Goal: Task Accomplishment & Management: Manage account settings

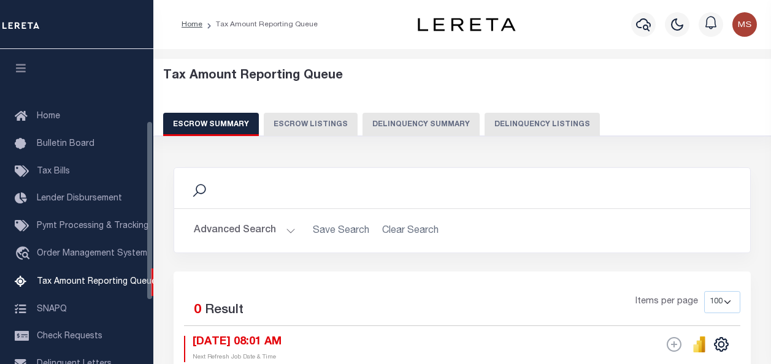
select select "100"
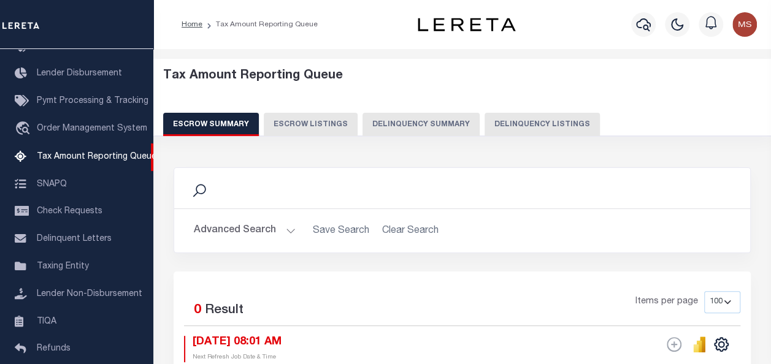
click at [536, 120] on button "Delinquency Listings" at bounding box center [541, 124] width 115 height 23
select select "100"
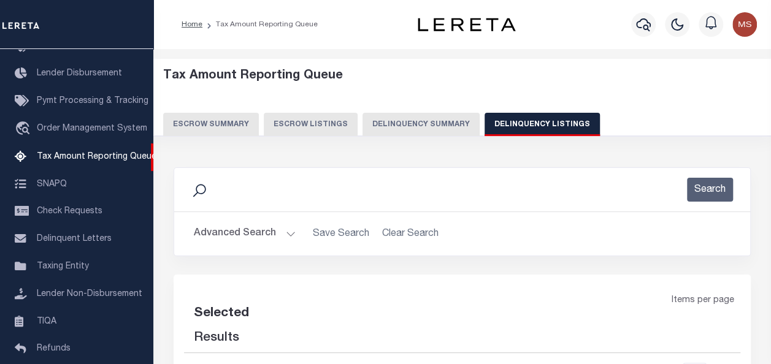
select select "100"
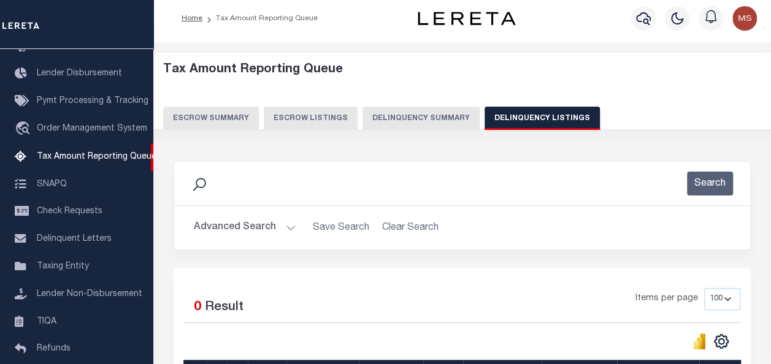
scroll to position [0, 0]
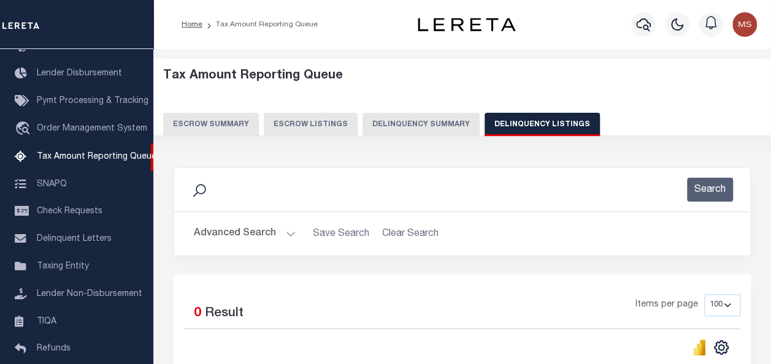
click at [249, 234] on button "Advanced Search" at bounding box center [245, 234] width 102 height 24
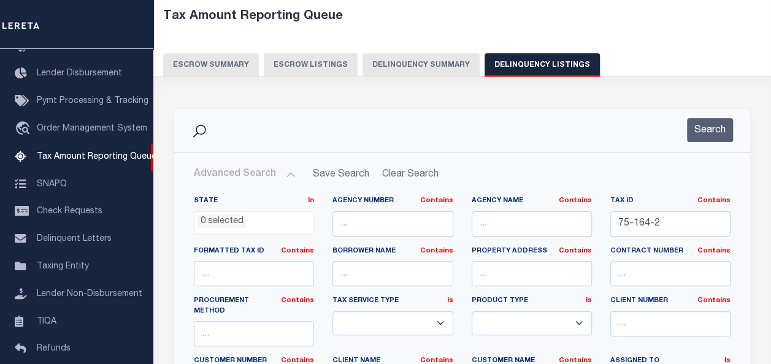
scroll to position [61, 0]
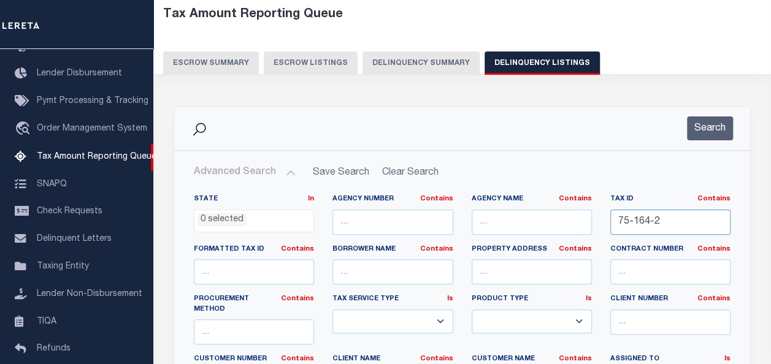
click at [656, 229] on input "75-164-2" at bounding box center [670, 222] width 120 height 25
click at [544, 219] on div "State In In AK AL AR AZ CA CO CT DC DE FL GA GU HI IA ID IL IN KS KY LA MA MD M…" at bounding box center [462, 324] width 555 height 260
paste input "91-89"
type input "91-89"
click at [717, 129] on button "Search" at bounding box center [710, 128] width 46 height 24
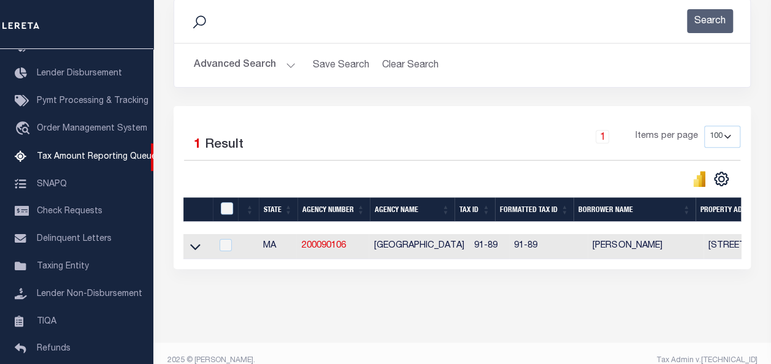
scroll to position [192, 0]
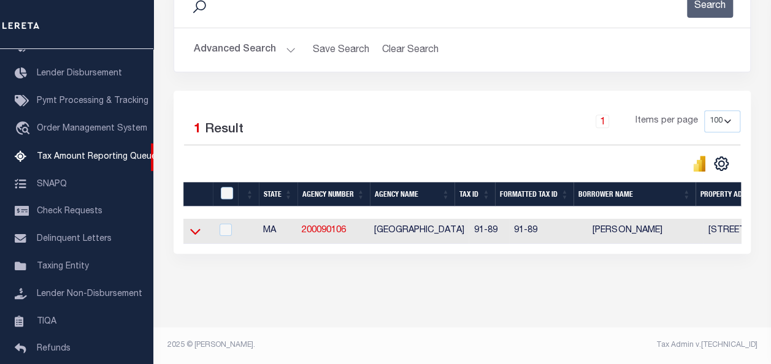
click at [195, 225] on icon at bounding box center [195, 231] width 10 height 13
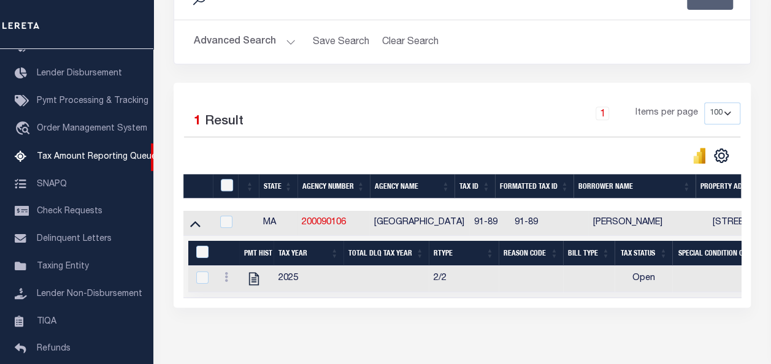
scroll to position [254, 0]
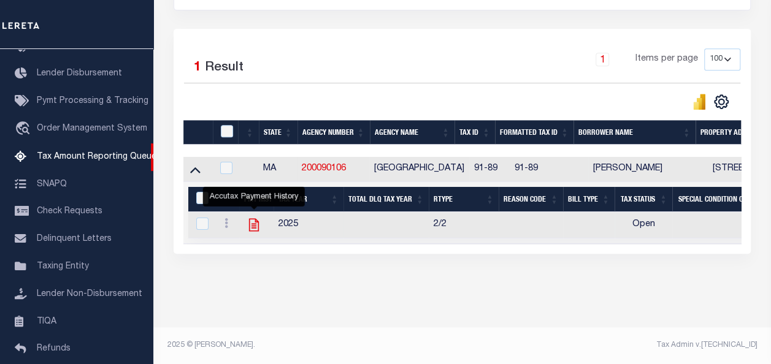
click at [254, 222] on icon "" at bounding box center [254, 225] width 16 height 16
checkbox input "true"
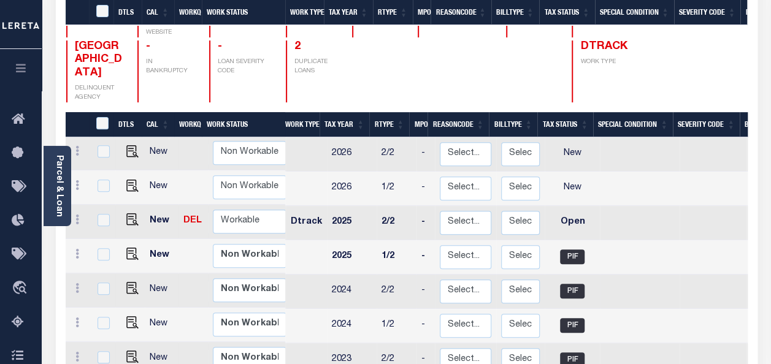
scroll to position [66, 0]
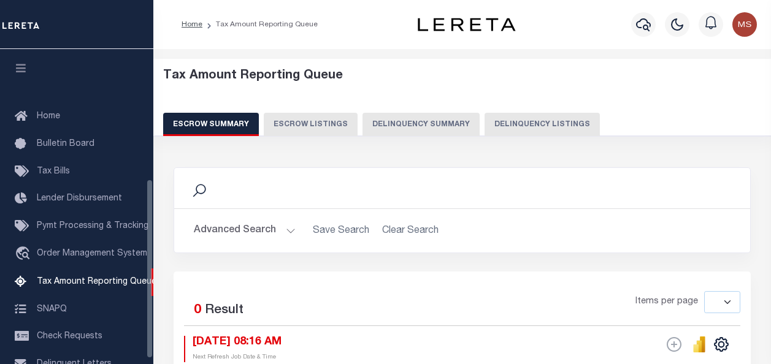
select select
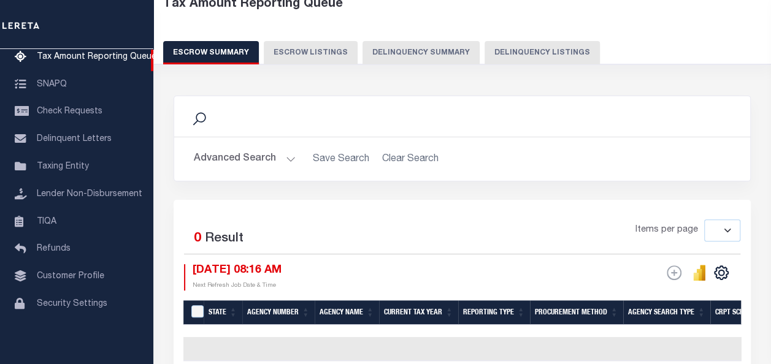
scroll to position [60, 0]
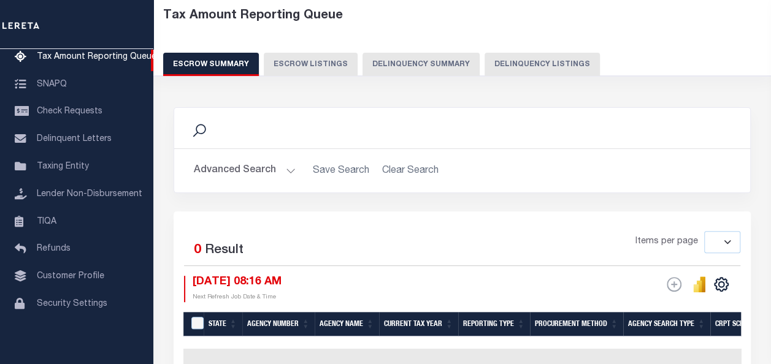
click at [287, 168] on button "Advanced Search" at bounding box center [245, 171] width 102 height 24
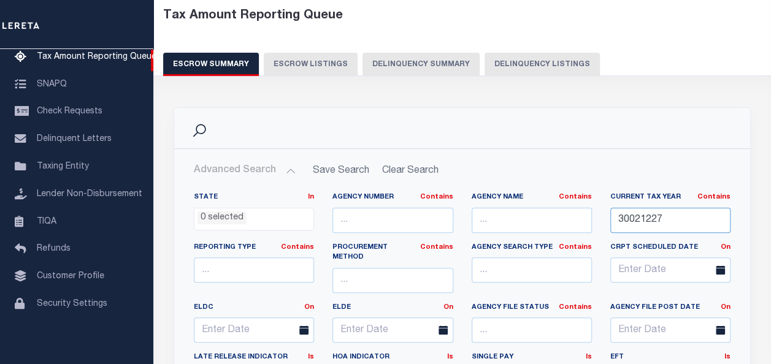
drag, startPoint x: 682, startPoint y: 223, endPoint x: 556, endPoint y: 218, distance: 125.7
click at [556, 218] on div "State In In AK AL AR AZ CA CO CT DC DE FL GA GU HI IA ID IL IN KS KY LA MA MD M…" at bounding box center [462, 346] width 555 height 309
click at [509, 65] on button "Delinquency Listings" at bounding box center [541, 64] width 115 height 23
select select "100"
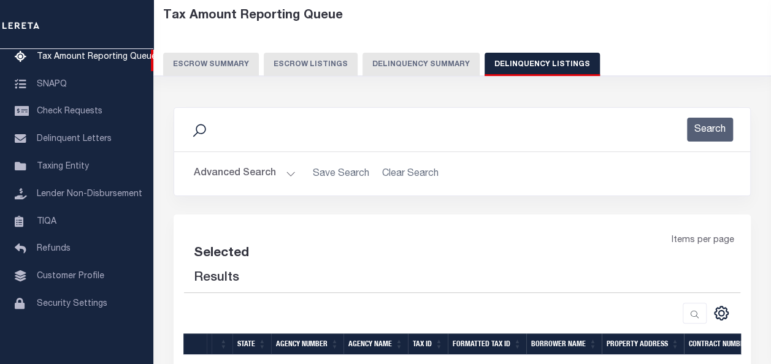
select select "100"
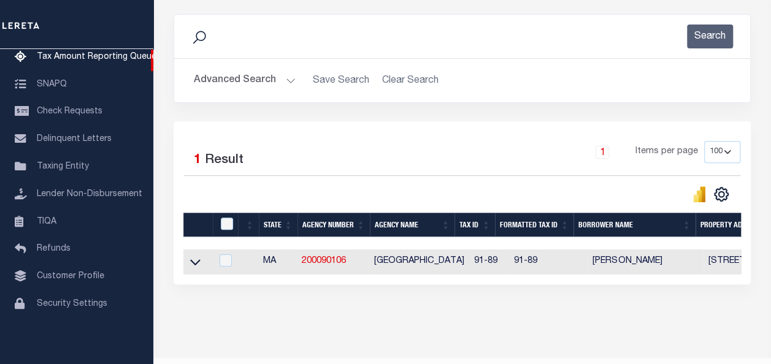
scroll to position [192, 0]
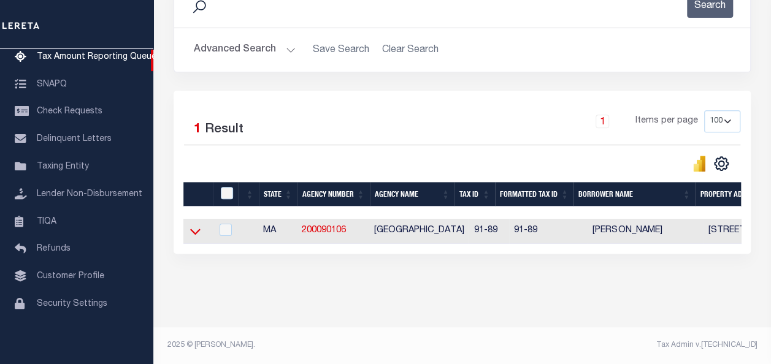
click at [191, 225] on icon at bounding box center [195, 231] width 10 height 13
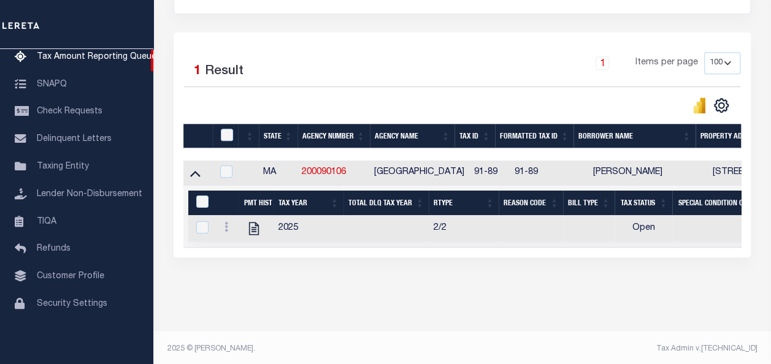
scroll to position [254, 0]
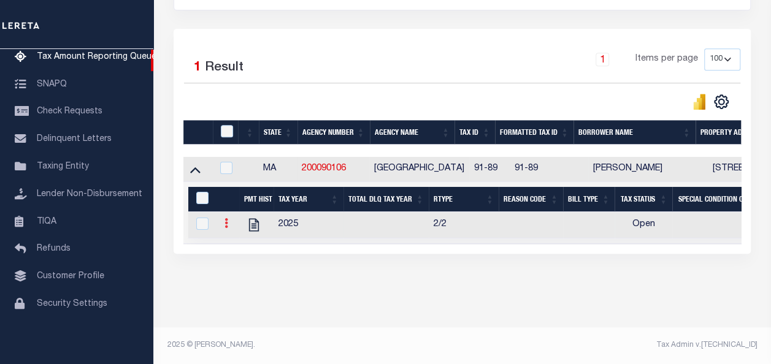
click at [226, 218] on icon at bounding box center [226, 223] width 4 height 10
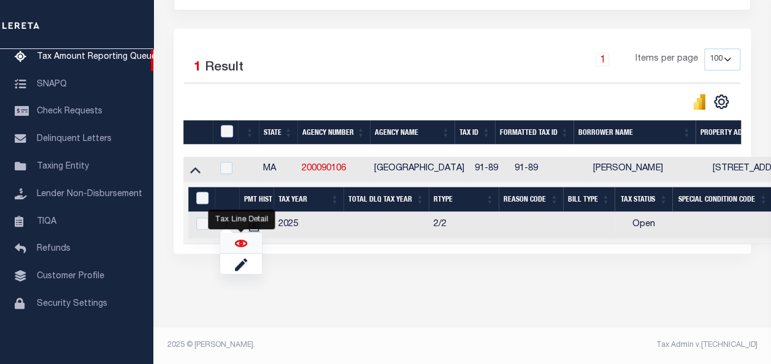
click at [243, 246] on img "" at bounding box center [241, 243] width 12 height 12
checkbox input "true"
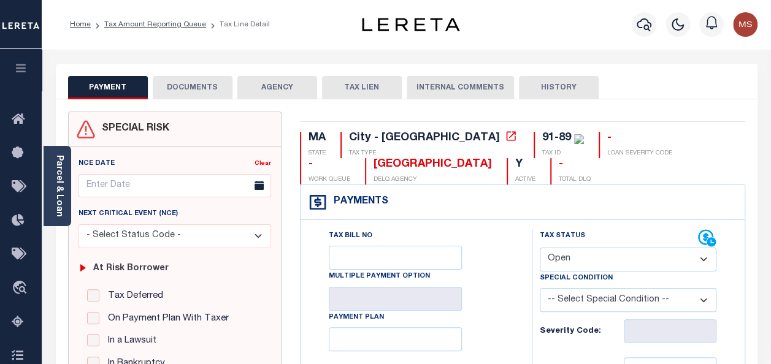
click at [577, 246] on div "Tax Status Status" at bounding box center [618, 238] width 158 height 18
click at [582, 259] on select "- Select Status Code - Open Due/Unpaid Paid Incomplete No Tax Due Internal Refu…" at bounding box center [627, 260] width 177 height 24
select select "PYD"
click at [539, 248] on select "- Select Status Code - Open Due/Unpaid Paid Incomplete No Tax Due Internal Refu…" at bounding box center [627, 260] width 177 height 24
type input "09/09/2025"
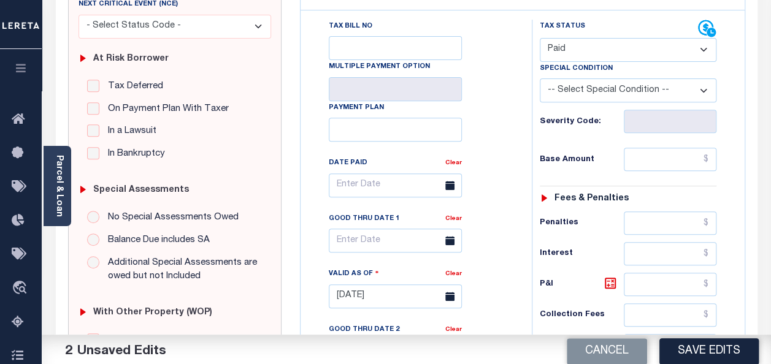
scroll to position [245, 0]
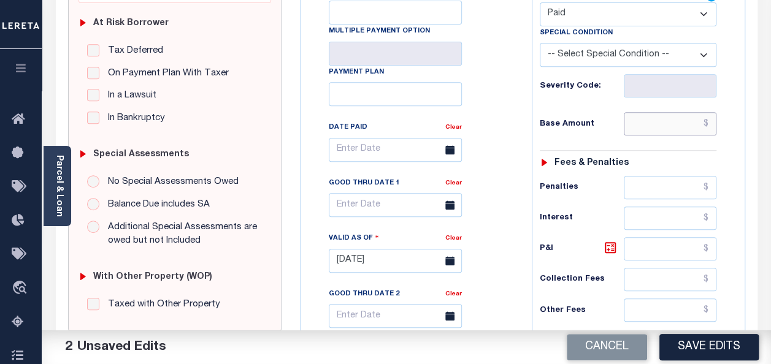
drag, startPoint x: 648, startPoint y: 126, endPoint x: 655, endPoint y: 125, distance: 6.8
click at [647, 126] on input "text" at bounding box center [669, 123] width 93 height 23
type input "$0.00"
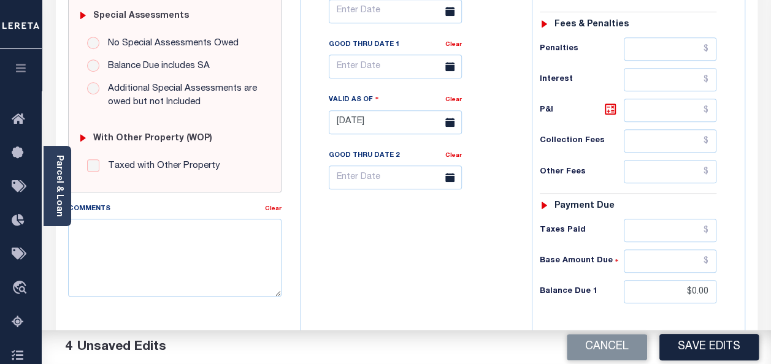
scroll to position [490, 0]
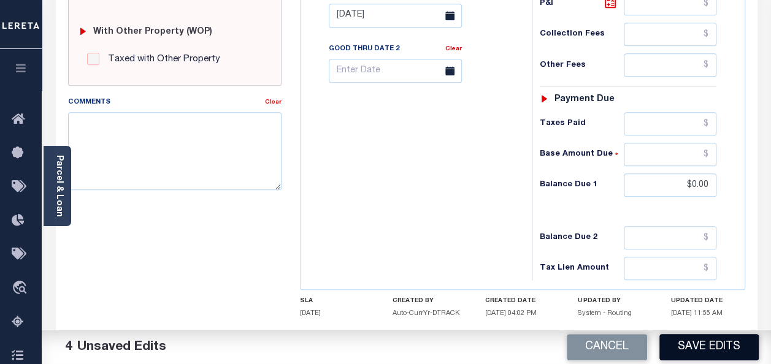
click at [715, 348] on button "Save Edits" at bounding box center [708, 347] width 99 height 26
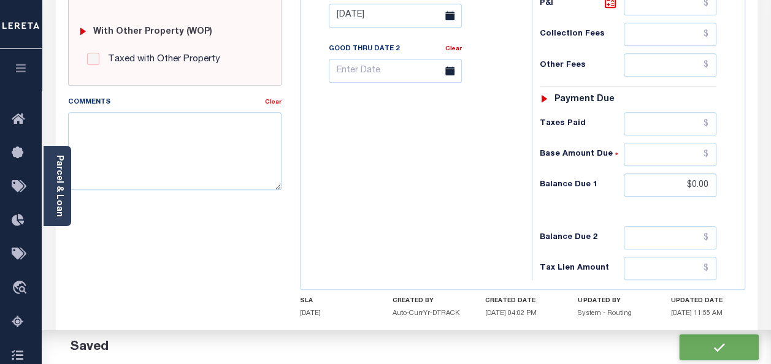
checkbox input "false"
type input "$0"
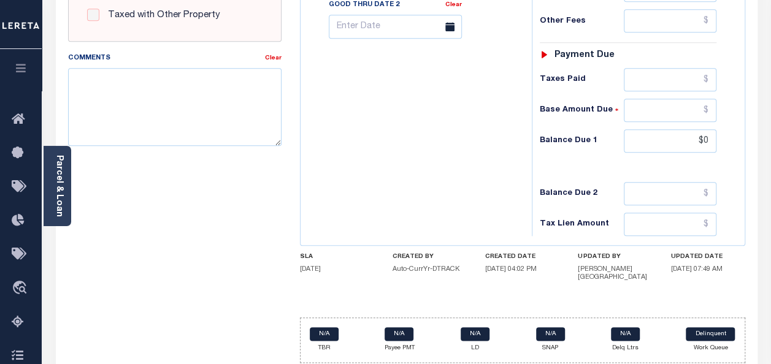
scroll to position [557, 0]
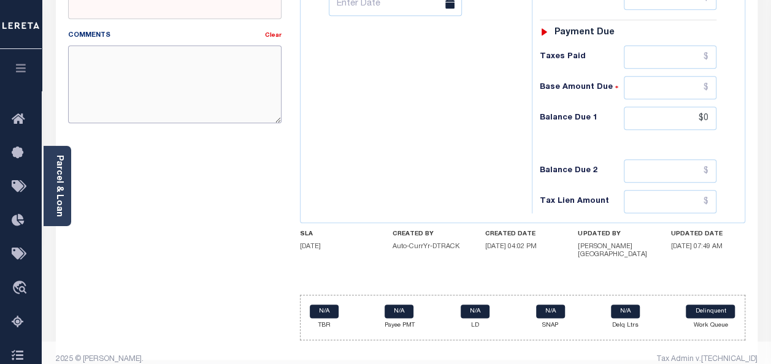
click at [154, 78] on textarea "Comments" at bounding box center [174, 83] width 213 height 77
paste textarea "Spoke with t/c jorden no taxes are due"
drag, startPoint x: 158, startPoint y: 55, endPoint x: 132, endPoint y: 51, distance: 26.6
click at [132, 51] on textarea "Spoke with t/c jorden no taxes are due" at bounding box center [174, 83] width 213 height 77
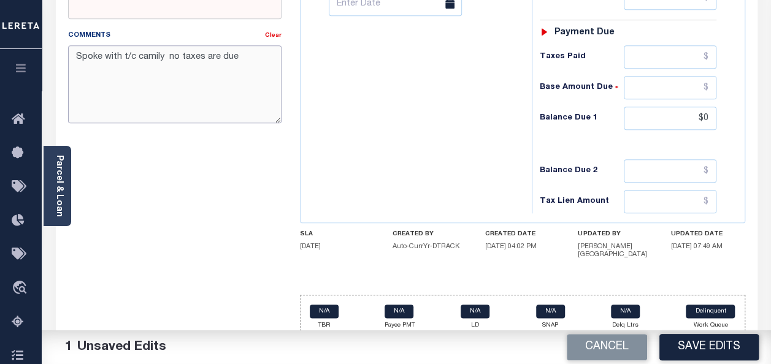
drag, startPoint x: 164, startPoint y: 58, endPoint x: 134, endPoint y: 56, distance: 29.4
click at [134, 56] on textarea "Spoke with t/c camily no taxes are due" at bounding box center [174, 83] width 213 height 77
paste textarea "CLAIRE"
drag, startPoint x: 244, startPoint y: 58, endPoint x: 78, endPoint y: 51, distance: 165.6
click at [78, 51] on textarea "Spoke with t/c CLAIRE no taxes are due" at bounding box center [174, 83] width 213 height 77
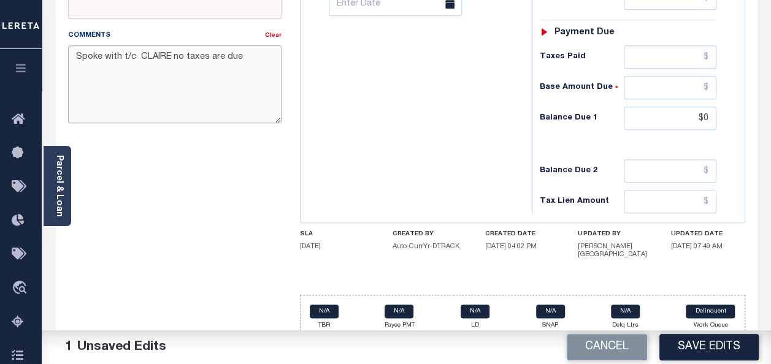
click at [77, 57] on textarea "Spoke with t/c CLAIRE no taxes are due" at bounding box center [174, 83] width 213 height 77
drag, startPoint x: 77, startPoint y: 57, endPoint x: 245, endPoint y: 58, distance: 168.6
click at [245, 58] on textarea "Spoke with t/c CLAIRE no taxes are due" at bounding box center [174, 83] width 213 height 77
type textarea "Spoke with t/c CLAIRE no taxes are due"
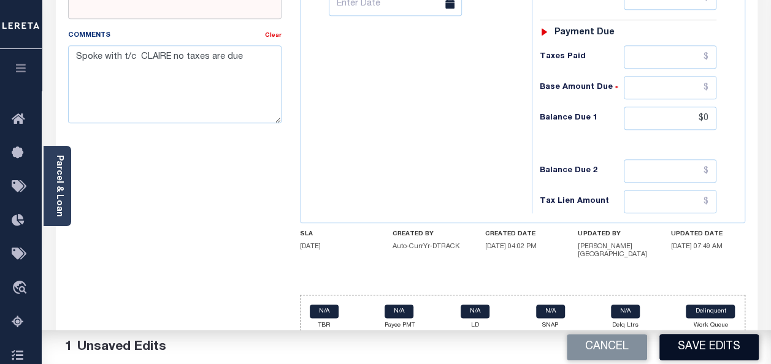
click at [720, 349] on button "Save Edits" at bounding box center [708, 347] width 99 height 26
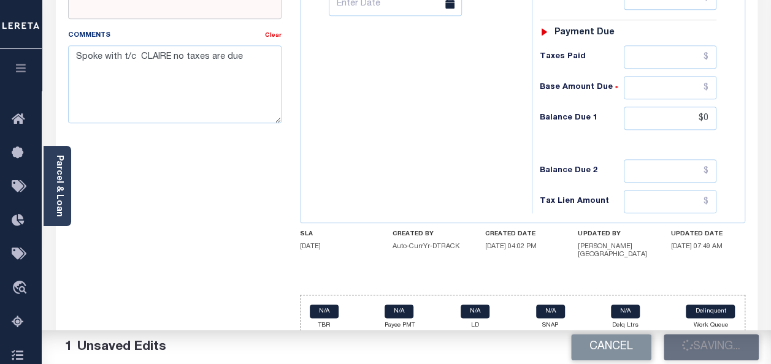
checkbox input "false"
type input "$0"
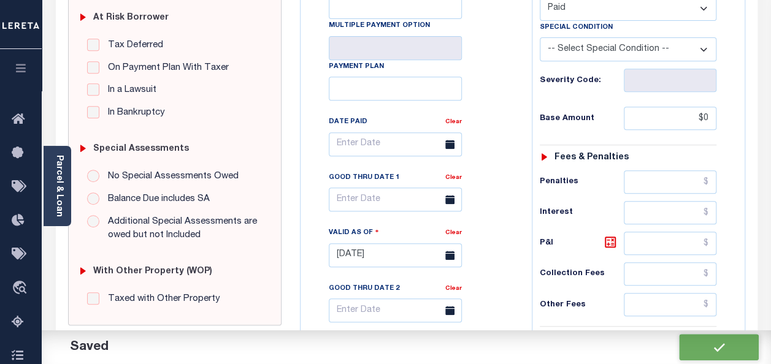
scroll to position [0, 0]
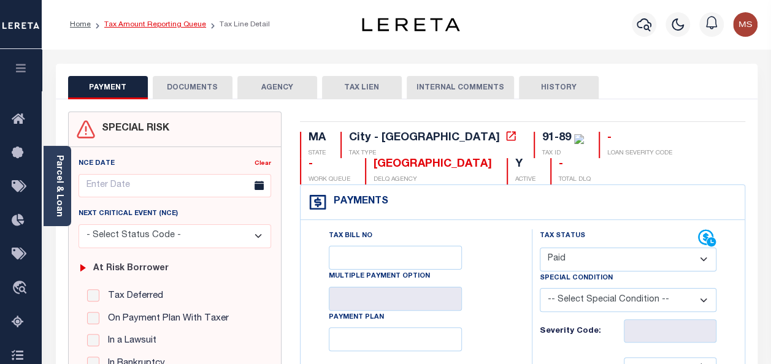
click at [167, 27] on link "Tax Amount Reporting Queue" at bounding box center [155, 24] width 102 height 7
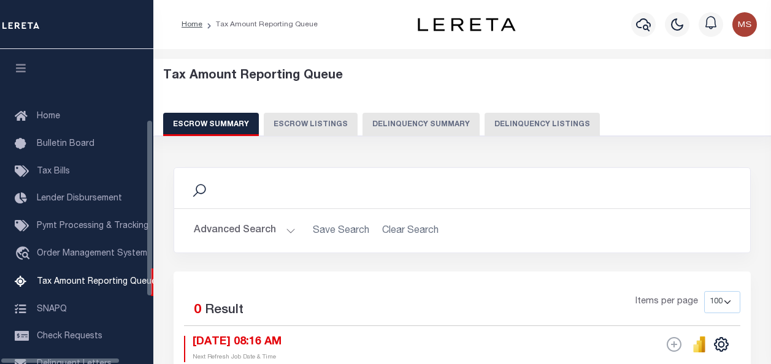
select select "100"
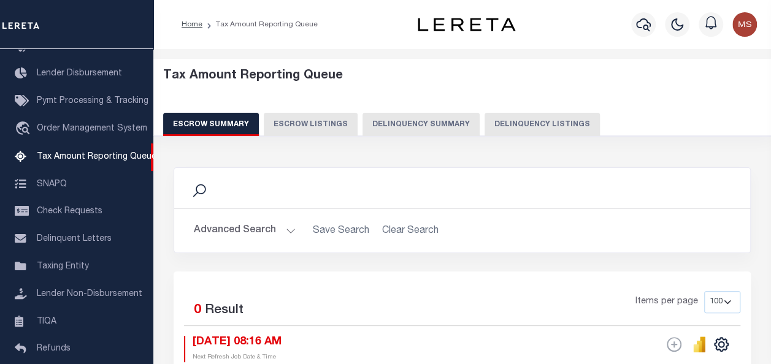
click at [527, 116] on button "Delinquency Listings" at bounding box center [541, 124] width 115 height 23
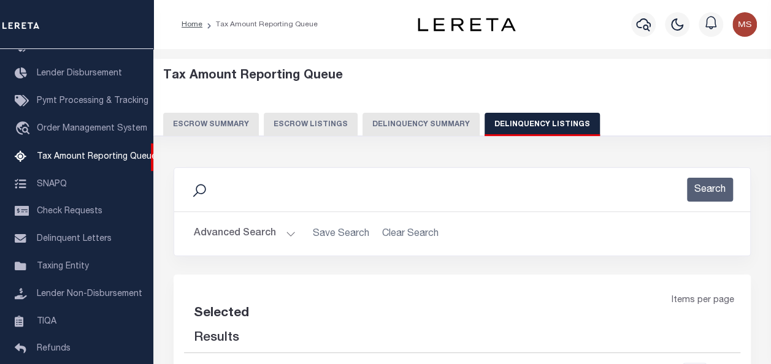
click at [527, 120] on button "Delinquency Listings" at bounding box center [541, 124] width 115 height 23
select select
select select "100"
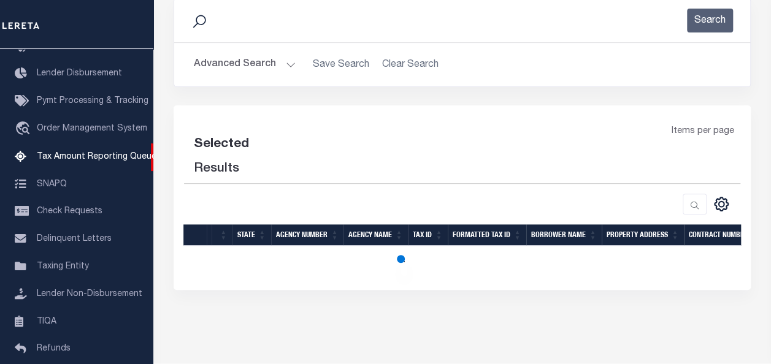
scroll to position [204, 0]
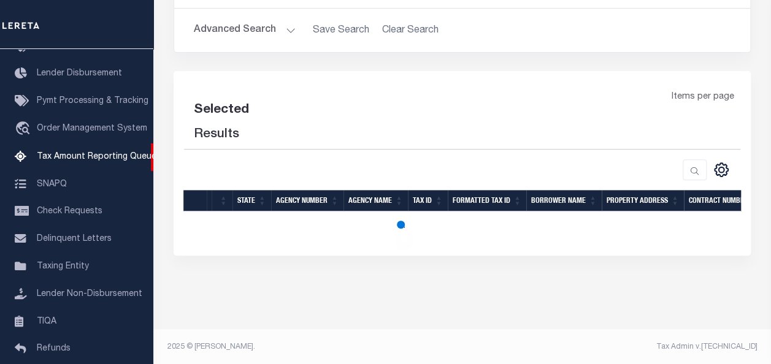
select select "100"
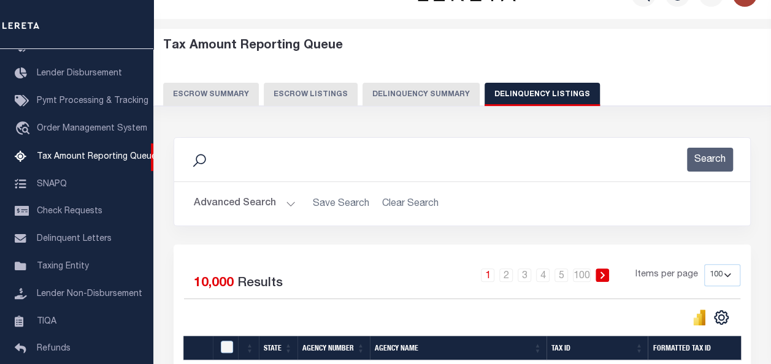
scroll to position [0, 0]
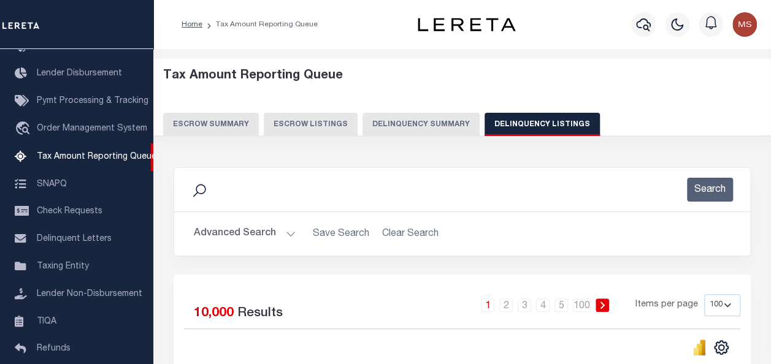
click at [280, 235] on button "Advanced Search" at bounding box center [245, 234] width 102 height 24
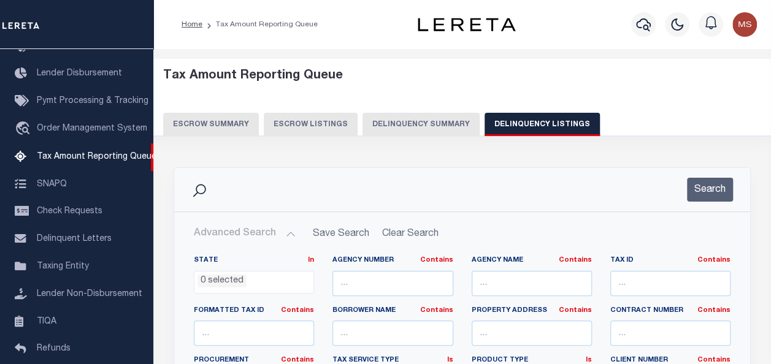
scroll to position [123, 0]
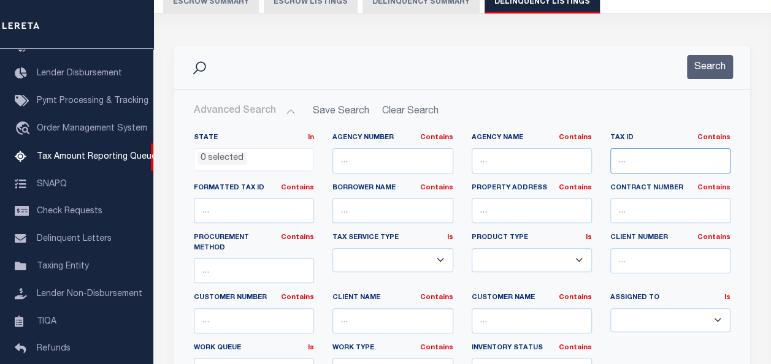
click at [625, 158] on input "text" at bounding box center [670, 160] width 120 height 25
paste input "91-89"
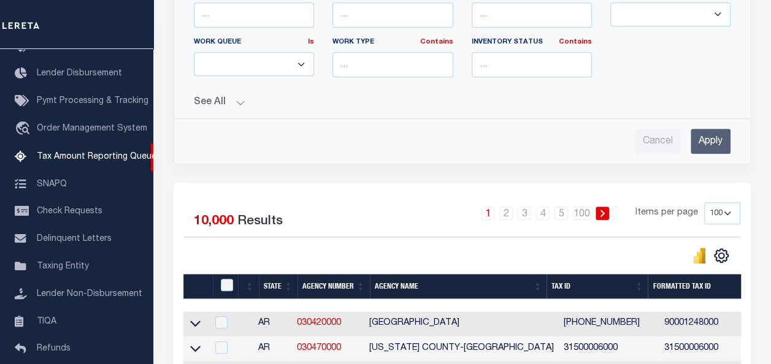
scroll to position [429, 0]
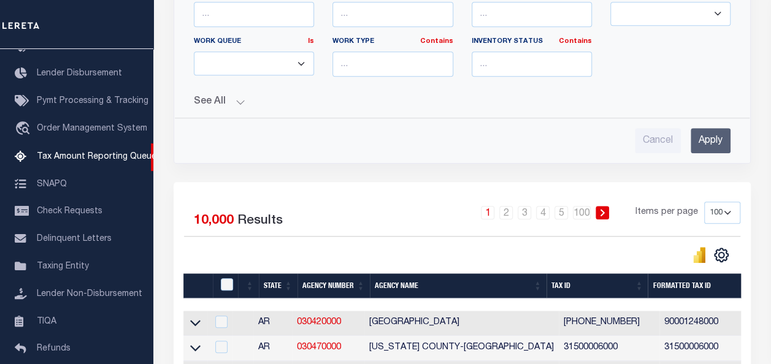
type input "91-89"
click at [712, 131] on input "Apply" at bounding box center [710, 140] width 40 height 25
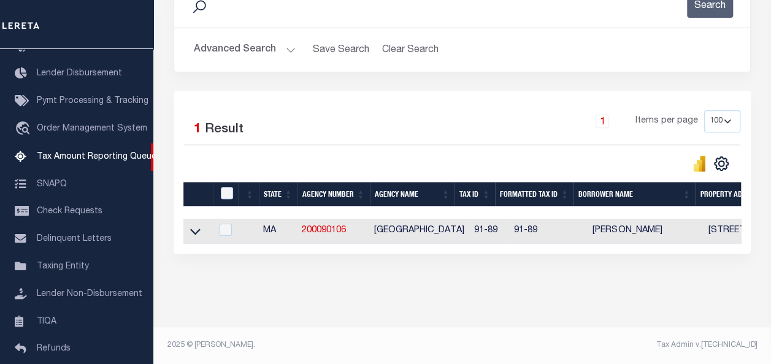
scroll to position [192, 0]
click at [197, 225] on icon at bounding box center [195, 231] width 10 height 13
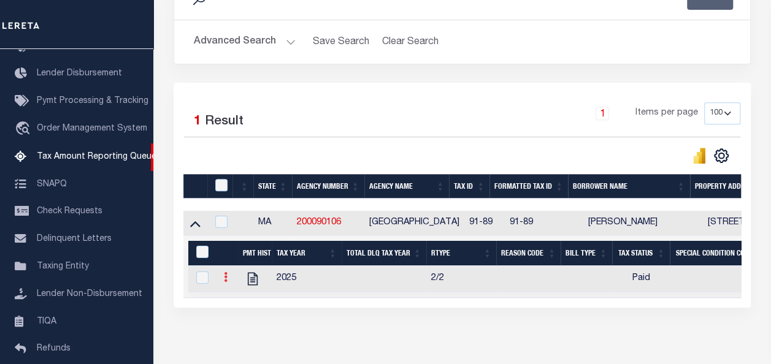
click at [227, 281] on link at bounding box center [225, 279] width 13 height 10
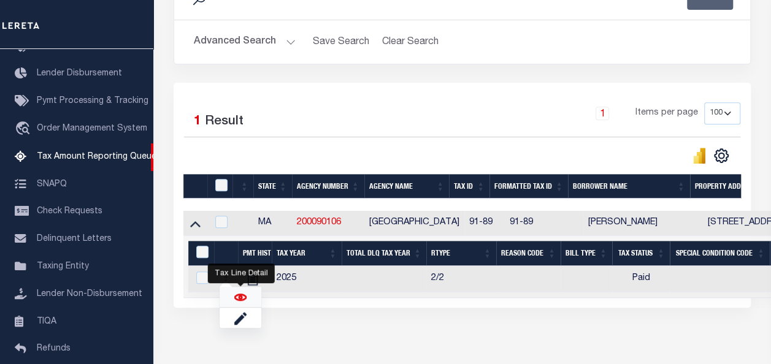
click at [238, 299] on img "" at bounding box center [240, 297] width 12 height 12
checkbox input "true"
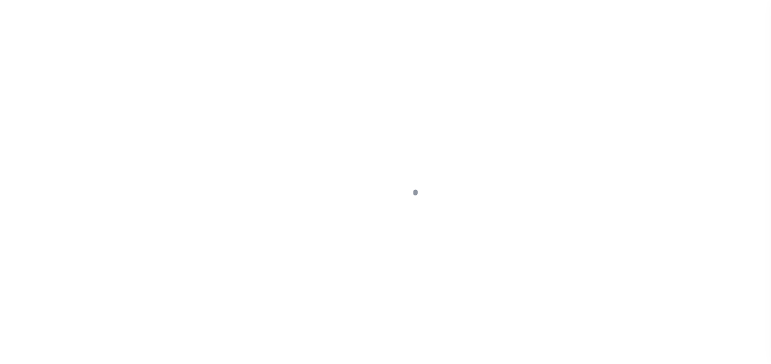
select select "PYD"
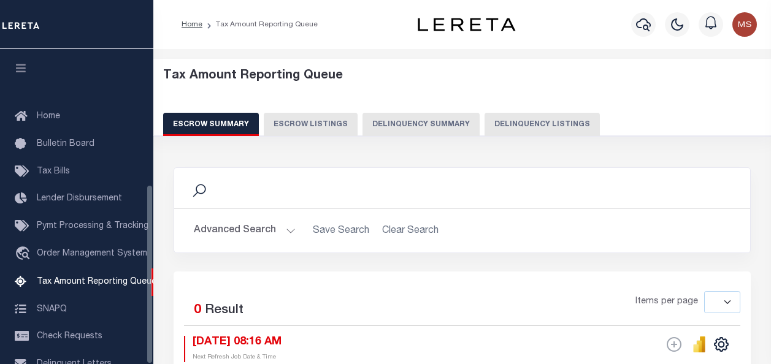
select select
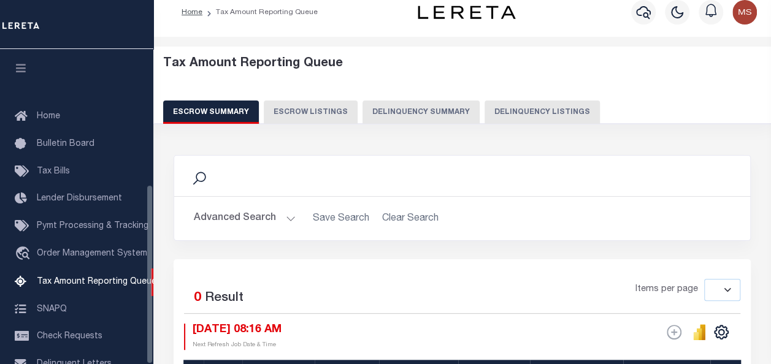
scroll to position [237, 0]
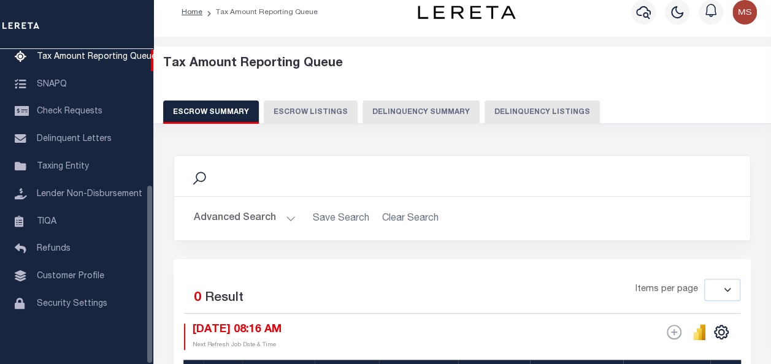
drag, startPoint x: 541, startPoint y: 112, endPoint x: 411, endPoint y: 149, distance: 134.6
click at [539, 112] on button "Delinquency Listings" at bounding box center [541, 112] width 115 height 23
select select "100"
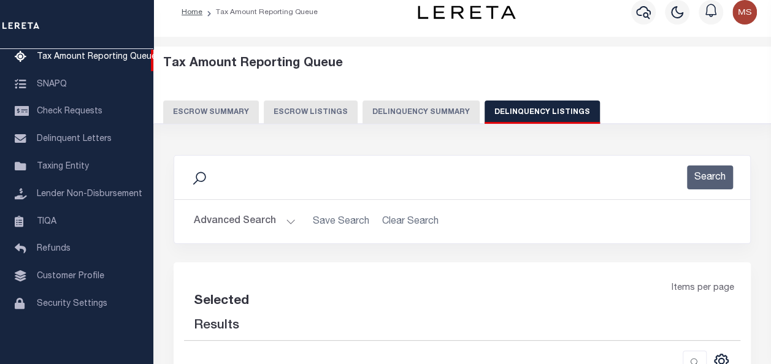
select select "100"
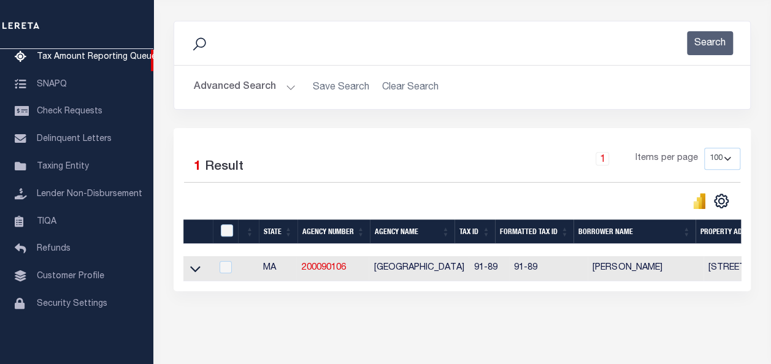
scroll to position [192, 0]
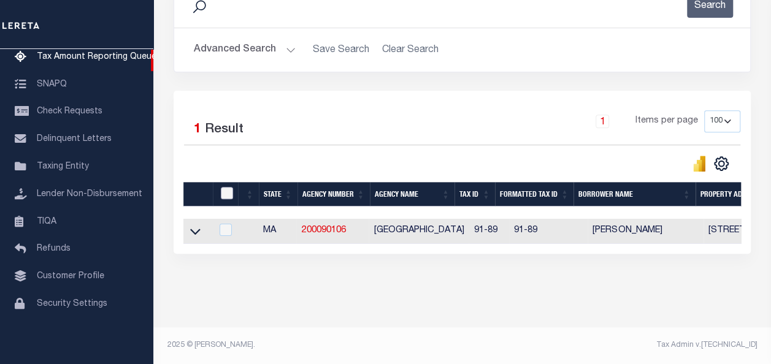
click at [229, 187] on input "checkbox" at bounding box center [227, 193] width 12 height 12
checkbox input "true"
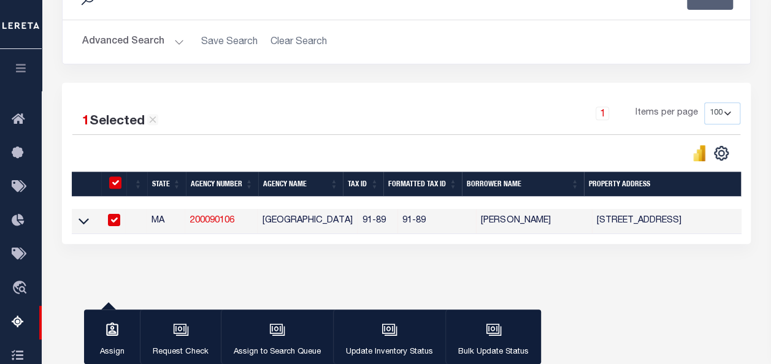
scroll to position [190, 0]
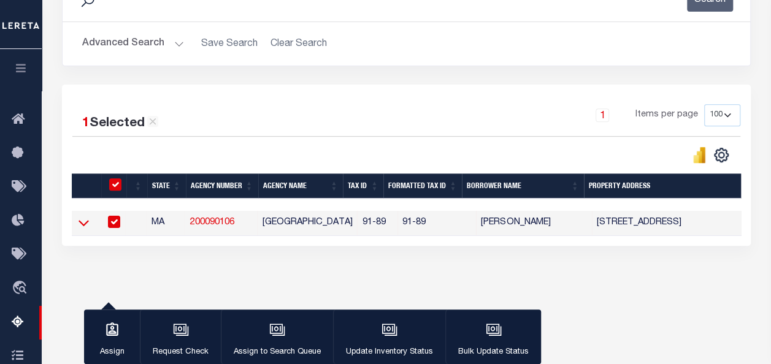
click at [78, 221] on icon at bounding box center [83, 222] width 10 height 13
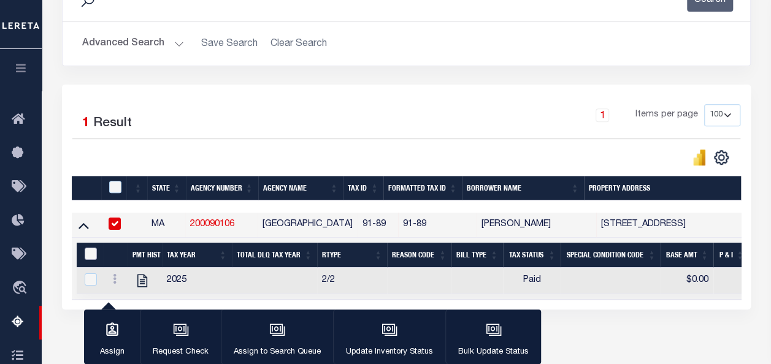
click at [92, 257] on input "&nbsp;" at bounding box center [91, 254] width 12 height 12
checkbox input "true"
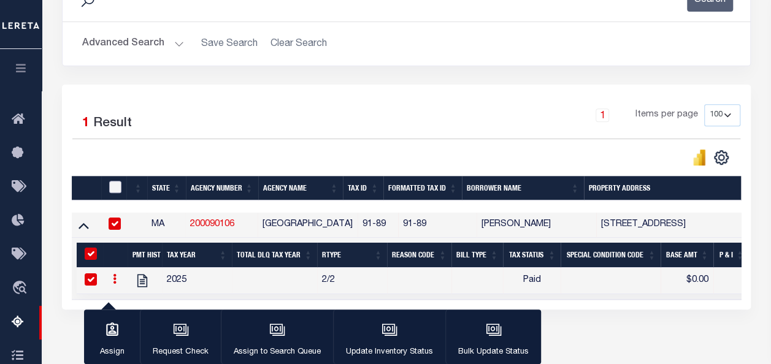
click at [113, 183] on input "checkbox" at bounding box center [115, 187] width 12 height 12
checkbox input "true"
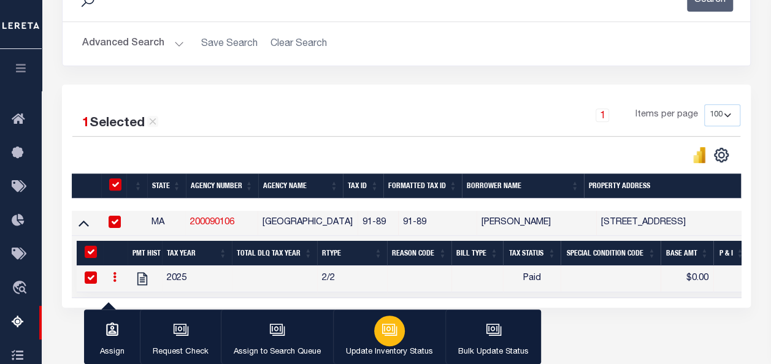
click at [389, 329] on icon "button" at bounding box center [388, 329] width 9 height 6
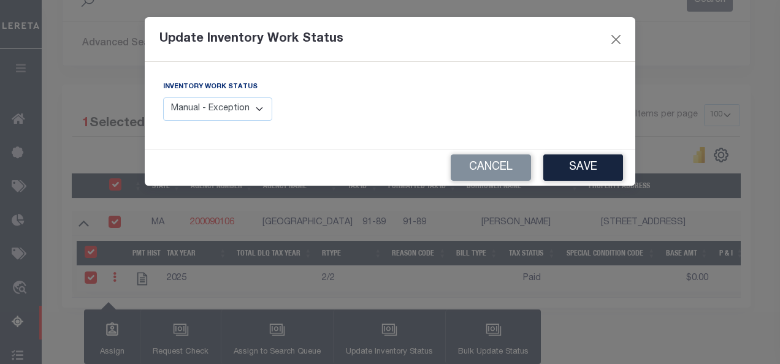
drag, startPoint x: 216, startPoint y: 110, endPoint x: 223, endPoint y: 113, distance: 7.2
click at [216, 110] on select "Manual - Exception Pended - Awaiting Search Late Add Exception Completed" at bounding box center [217, 109] width 109 height 24
select select "4"
click at [163, 97] on select "Manual - Exception Pended - Awaiting Search Late Add Exception Completed" at bounding box center [217, 109] width 109 height 24
click at [612, 167] on button "Save" at bounding box center [583, 167] width 80 height 26
